Goal: Communication & Community: Share content

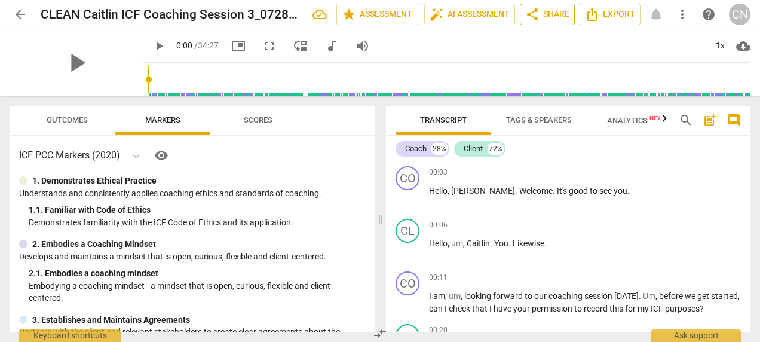
click at [556, 14] on span "share Share" at bounding box center [547, 14] width 44 height 14
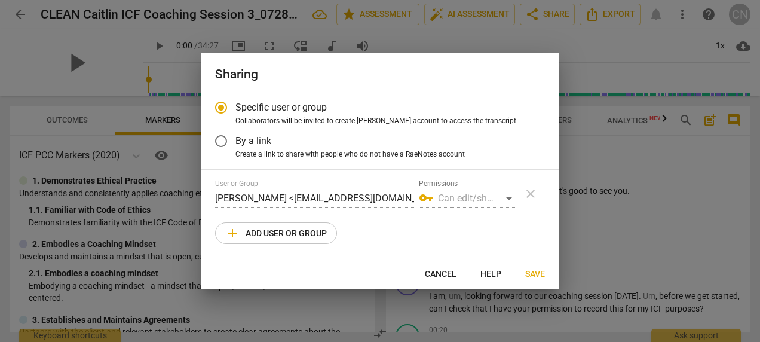
click at [301, 236] on span "add Add user or group" at bounding box center [276, 233] width 102 height 14
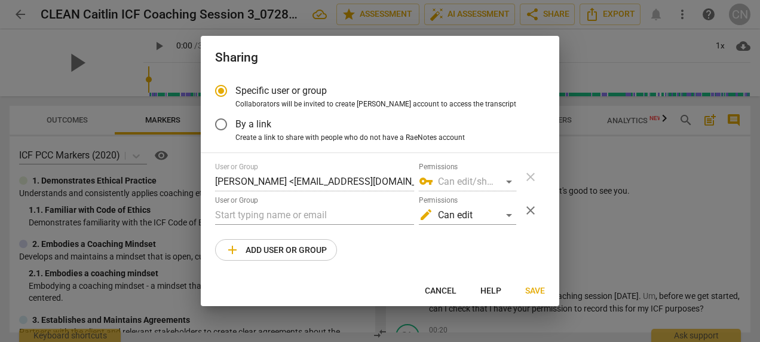
radio input "false"
click at [316, 208] on input "text" at bounding box center [314, 214] width 199 height 19
paste input "[EMAIL_ADDRESS][DOMAIN_NAME]"
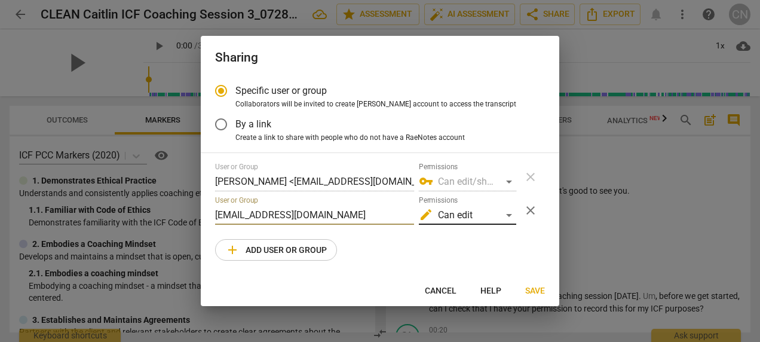
type input "[EMAIL_ADDRESS][DOMAIN_NAME]"
click at [488, 211] on div "edit Can edit" at bounding box center [467, 214] width 97 height 19
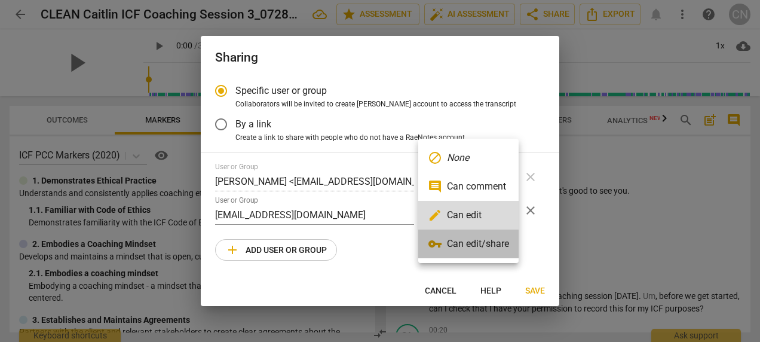
click at [480, 250] on li "vpn_key Can edit/share" at bounding box center [468, 243] width 100 height 29
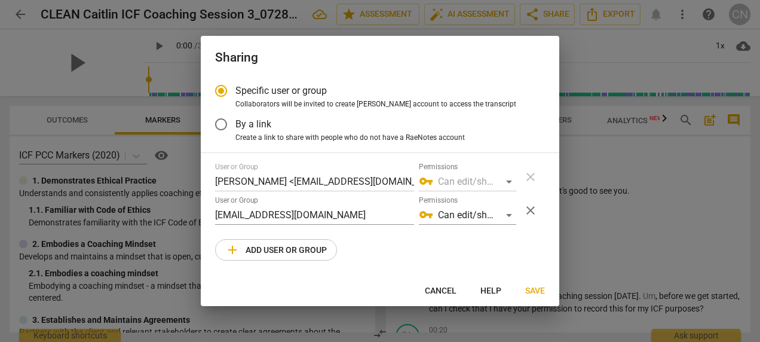
click at [540, 286] on span "Save" at bounding box center [535, 291] width 20 height 12
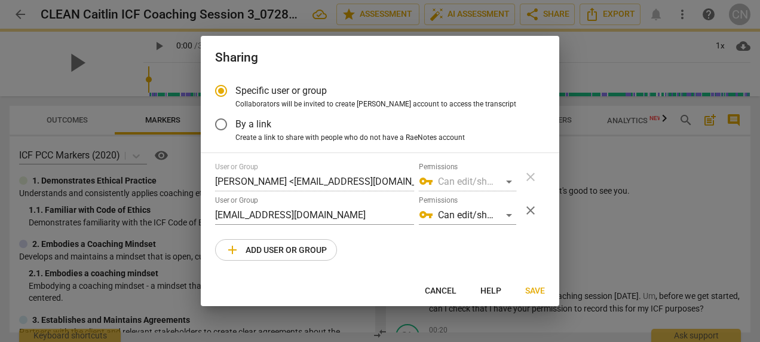
radio input "false"
type input "[PERSON_NAME] <[EMAIL_ADDRESS][DOMAIN_NAME]>"
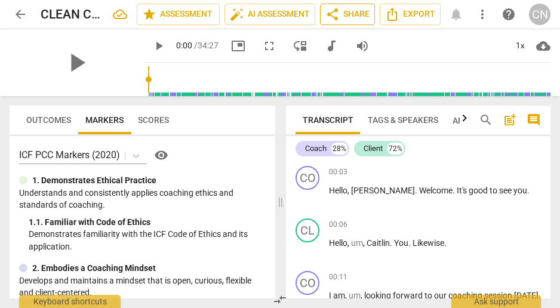
click at [355, 19] on span "share Share" at bounding box center [347, 14] width 44 height 14
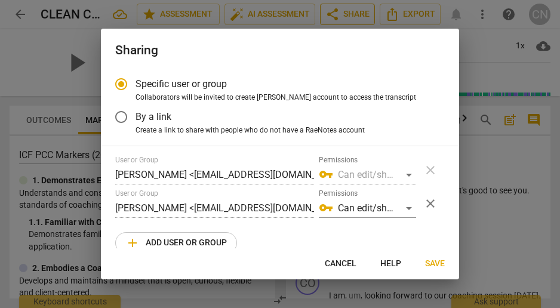
radio input "false"
click at [122, 113] on input "By a link" at bounding box center [121, 117] width 29 height 29
radio input "false"
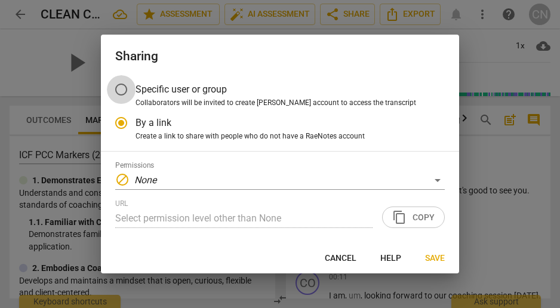
click at [119, 91] on input "Specific user or group" at bounding box center [121, 89] width 29 height 29
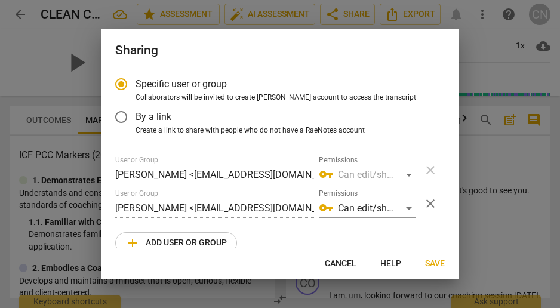
click at [338, 266] on span "Cancel" at bounding box center [341, 264] width 32 height 12
radio input "false"
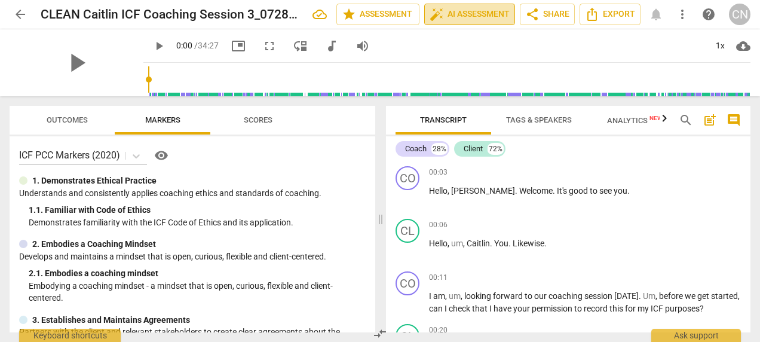
click at [460, 20] on span "auto_fix_high AI Assessment" at bounding box center [469, 14] width 80 height 14
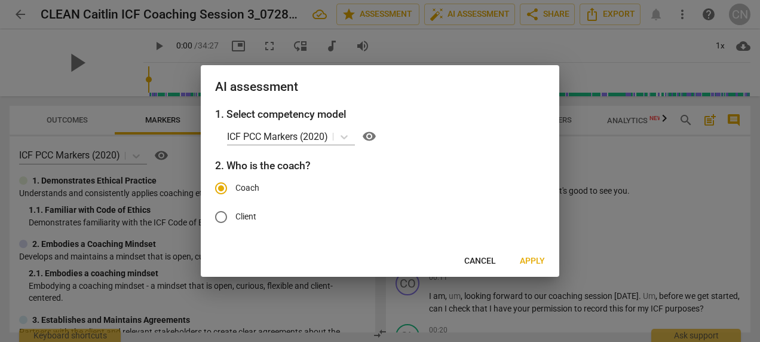
click at [485, 265] on span "Cancel" at bounding box center [480, 261] width 32 height 12
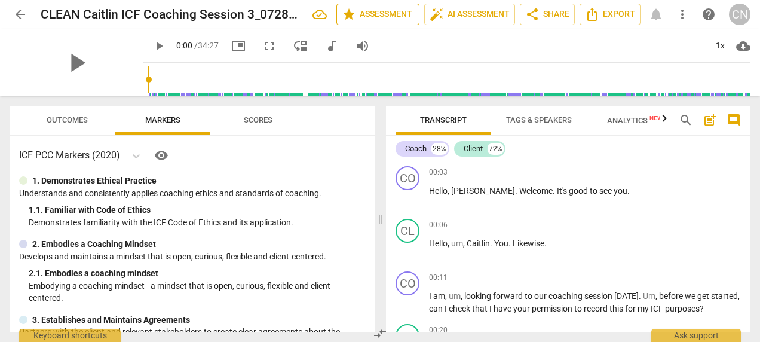
click at [381, 14] on span "star Assessment" at bounding box center [378, 14] width 72 height 14
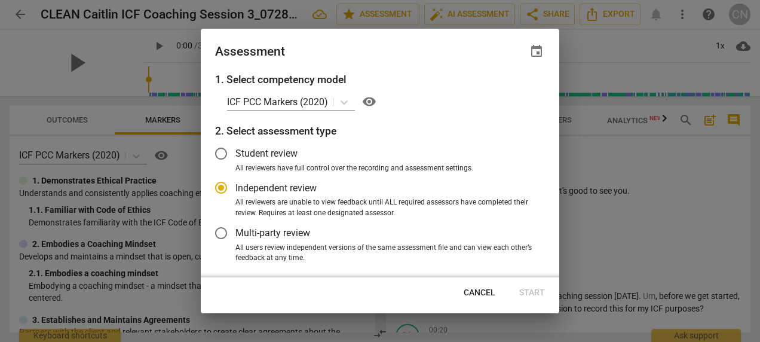
click at [612, 237] on div at bounding box center [380, 171] width 760 height 342
radio input "false"
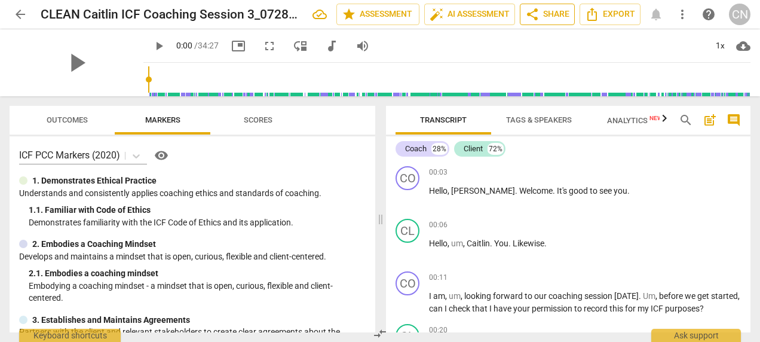
click at [545, 16] on span "share Share" at bounding box center [547, 14] width 44 height 14
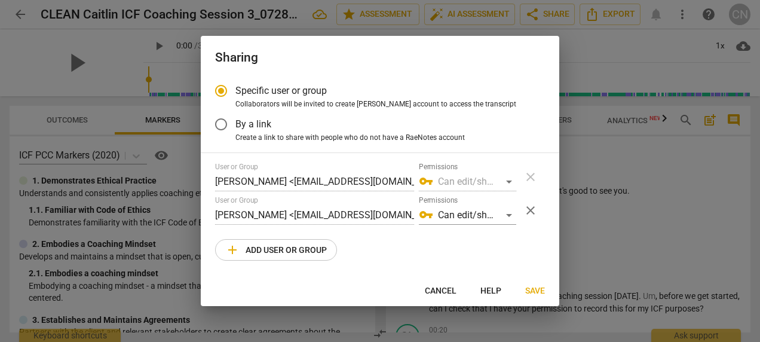
click at [639, 140] on div at bounding box center [380, 171] width 760 height 342
radio input "false"
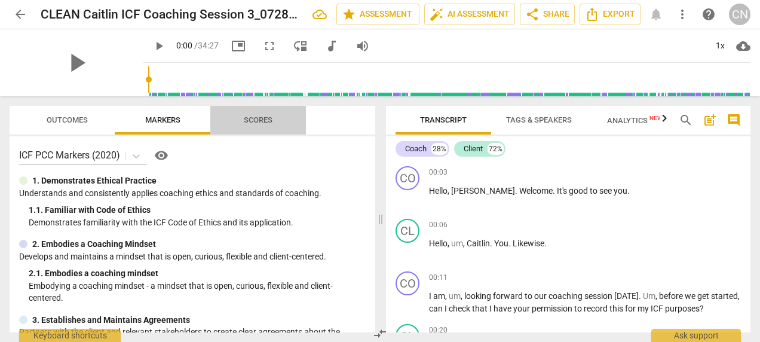
click at [256, 117] on span "Scores" at bounding box center [258, 119] width 29 height 9
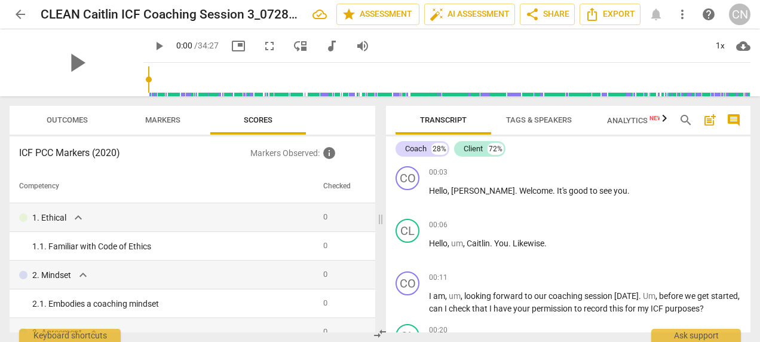
drag, startPoint x: 177, startPoint y: 117, endPoint x: 440, endPoint y: 1, distance: 287.1
click at [177, 118] on span "Markers" at bounding box center [162, 119] width 35 height 9
